Goal: Transaction & Acquisition: Purchase product/service

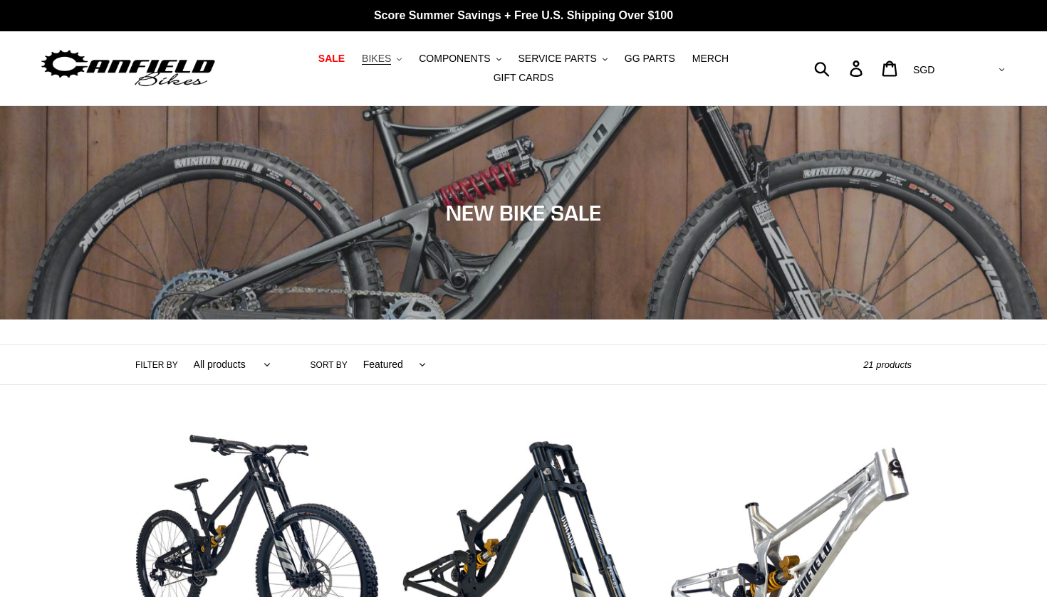
click at [386, 63] on span "BIKES" at bounding box center [376, 59] width 29 height 12
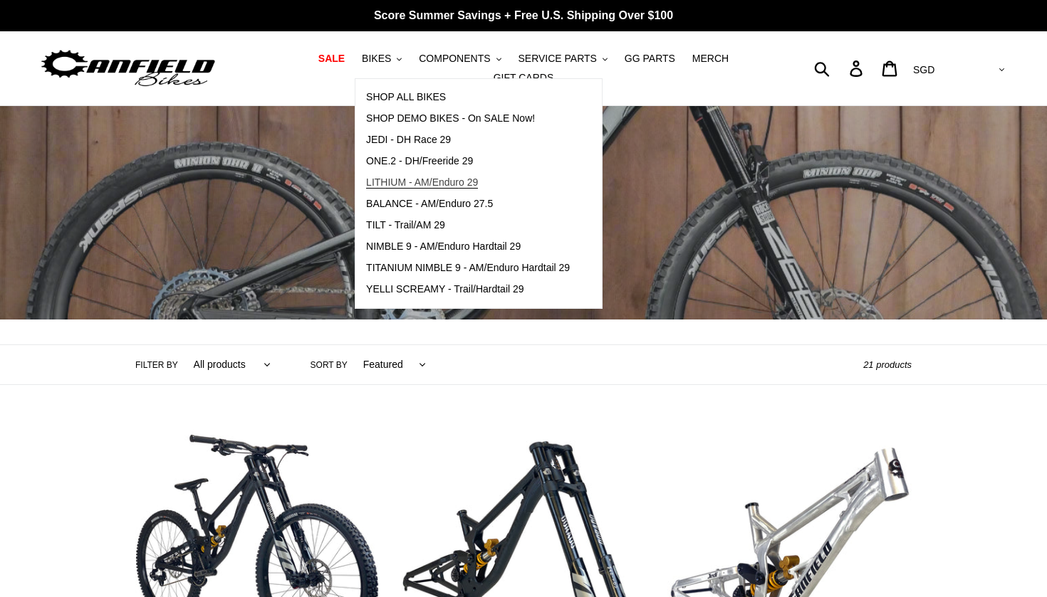
click at [418, 179] on span "LITHIUM - AM/Enduro 29" at bounding box center [422, 183] width 112 height 12
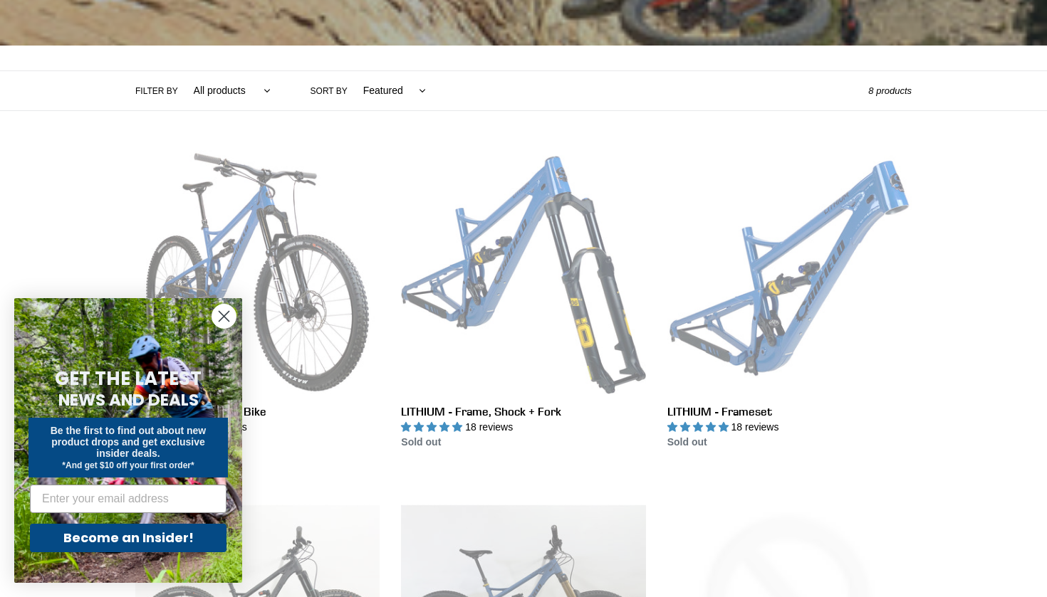
click at [218, 314] on circle "Close dialog" at bounding box center [223, 316] width 23 height 23
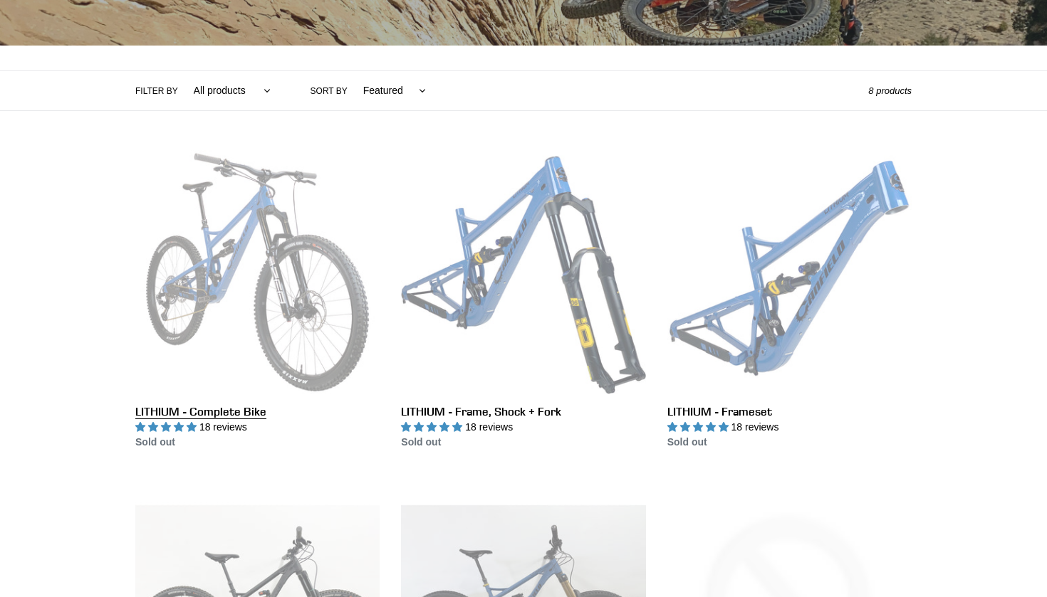
click at [317, 308] on link "LITHIUM - Complete Bike" at bounding box center [257, 300] width 244 height 300
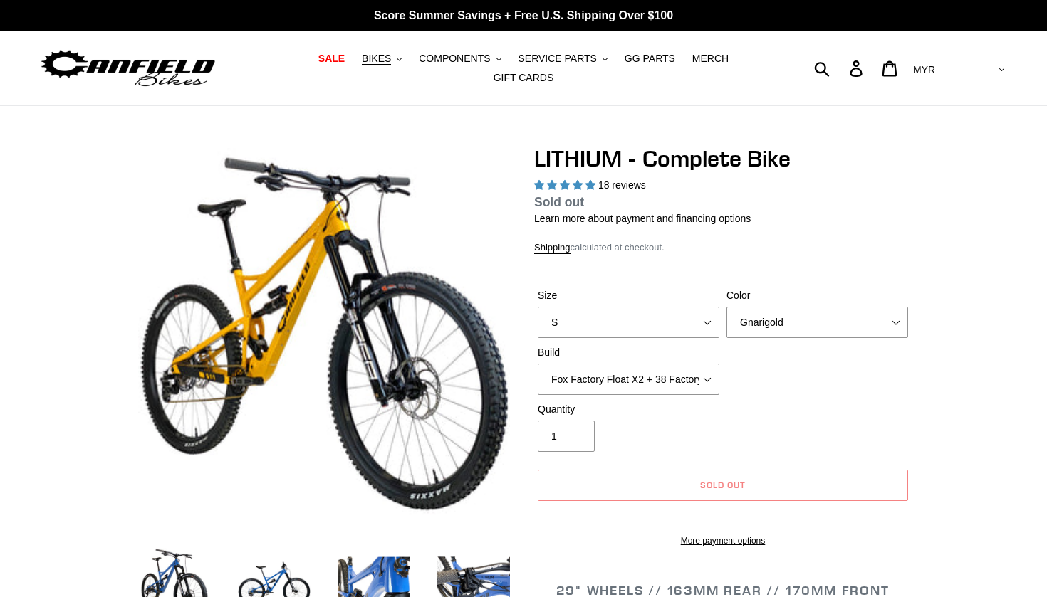
select select "highest-rating"
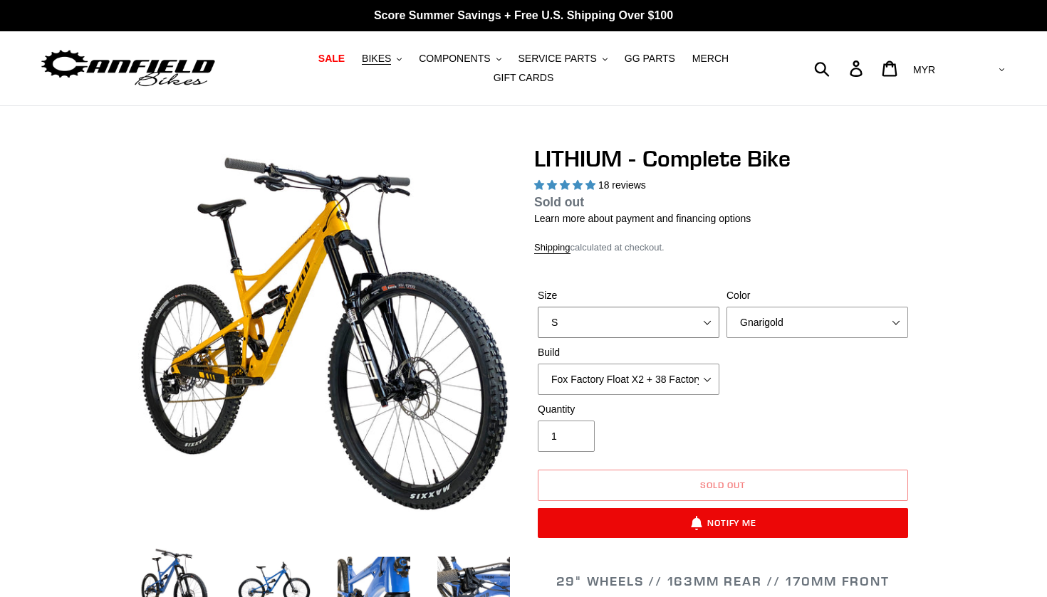
select select "L"
select select "Blue Velvet"
